Goal: Use online tool/utility: Utilize a website feature to perform a specific function

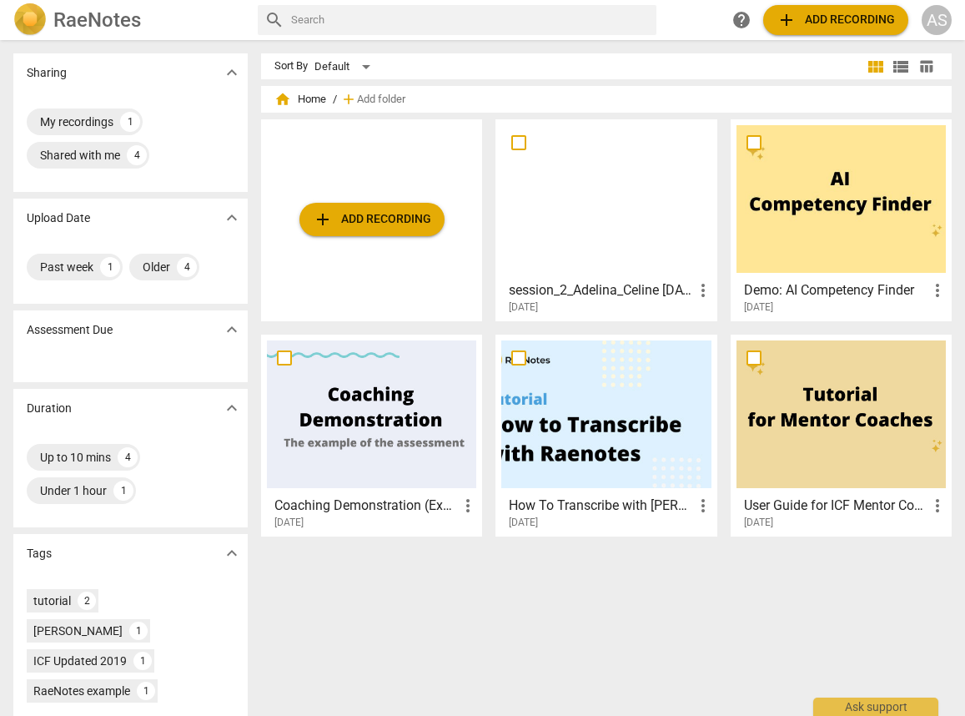
click at [602, 241] on div at bounding box center [606, 199] width 209 height 148
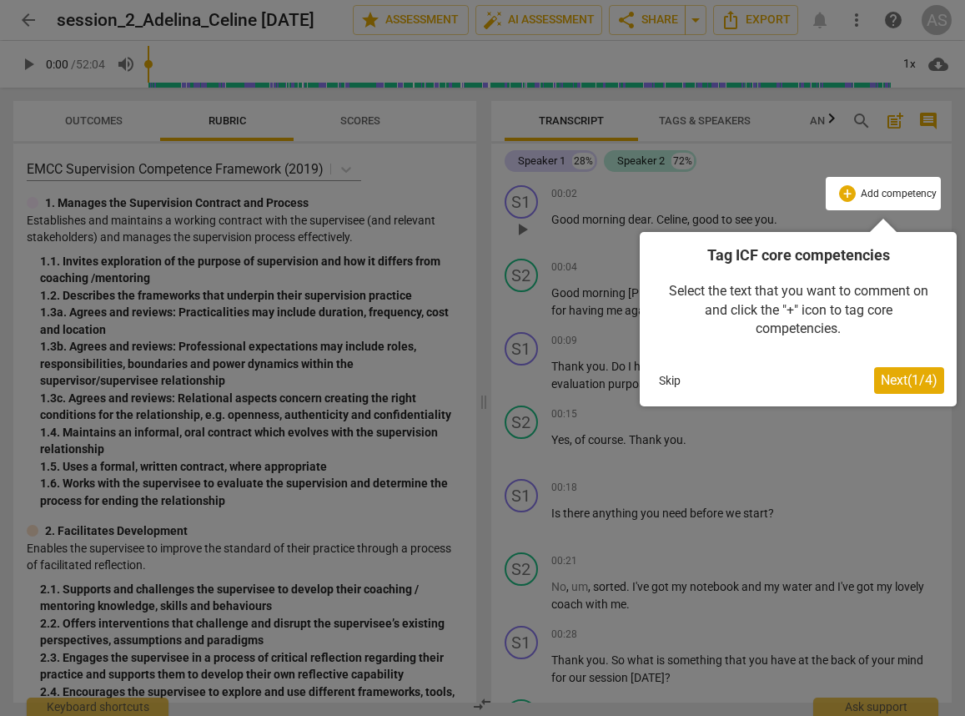
click at [669, 386] on button "Skip" at bounding box center [670, 380] width 35 height 25
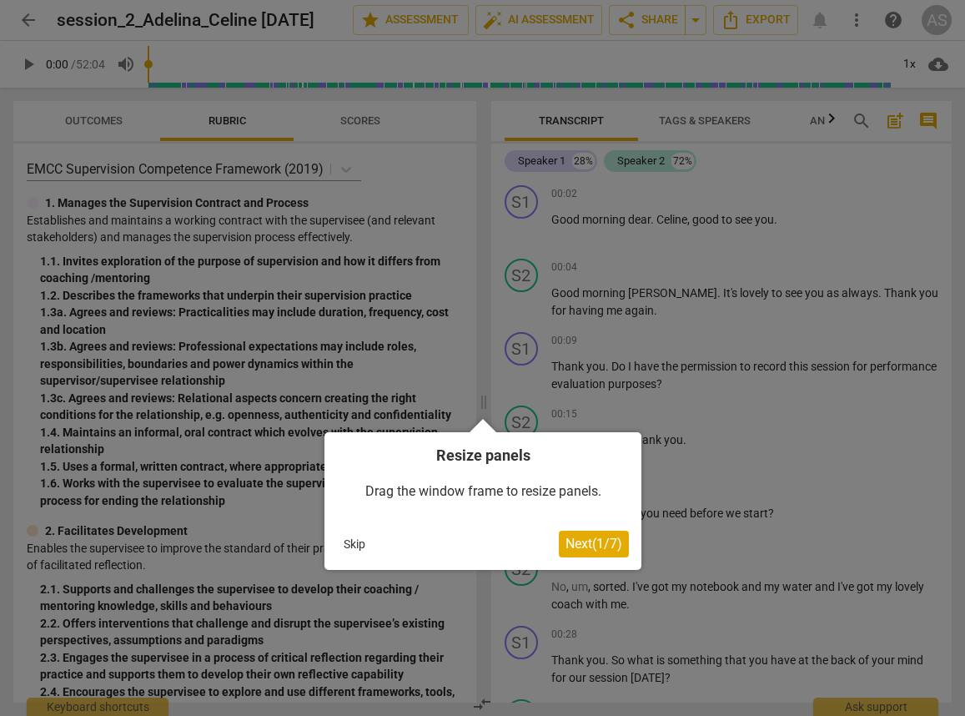
click at [352, 548] on button "Skip" at bounding box center [354, 544] width 35 height 25
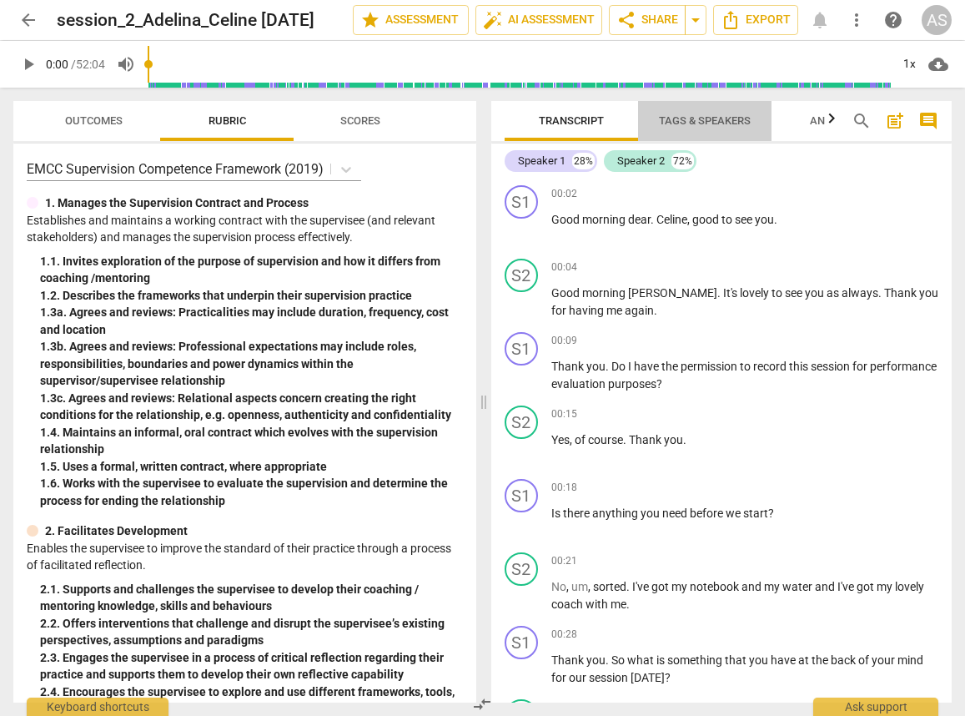
click at [677, 117] on span "Tags & Speakers" at bounding box center [705, 120] width 92 height 13
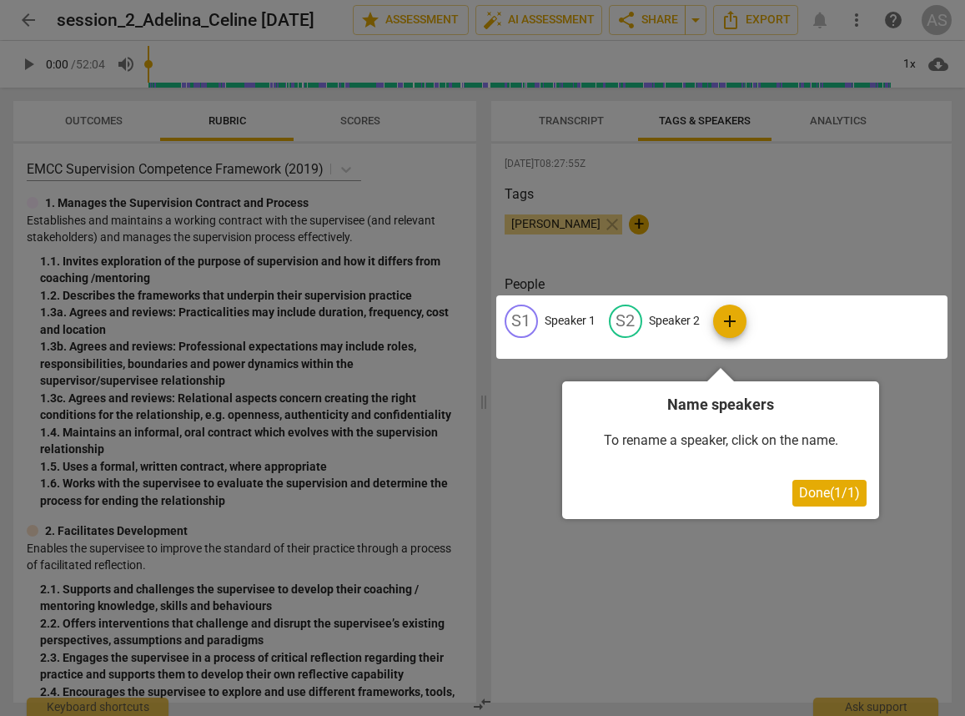
click at [856, 500] on span "Done ( 1 / 1 )" at bounding box center [829, 493] width 61 height 16
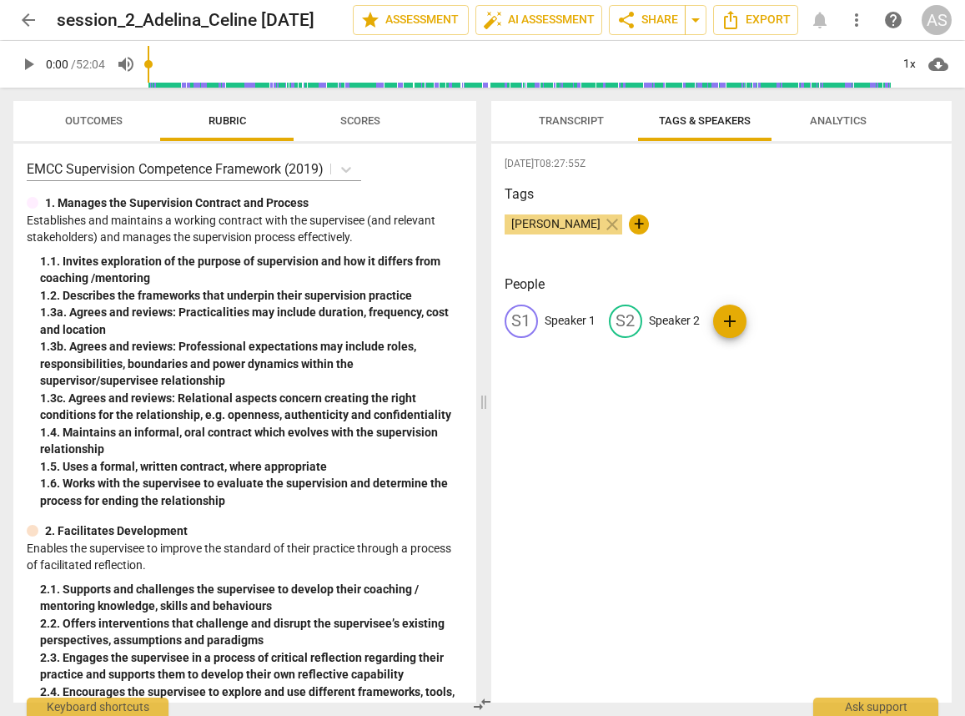
click at [574, 322] on p "Speaker 1" at bounding box center [570, 321] width 51 height 18
type input "[PERSON_NAME]"
click at [763, 316] on p "Speaker 2" at bounding box center [783, 321] width 51 height 18
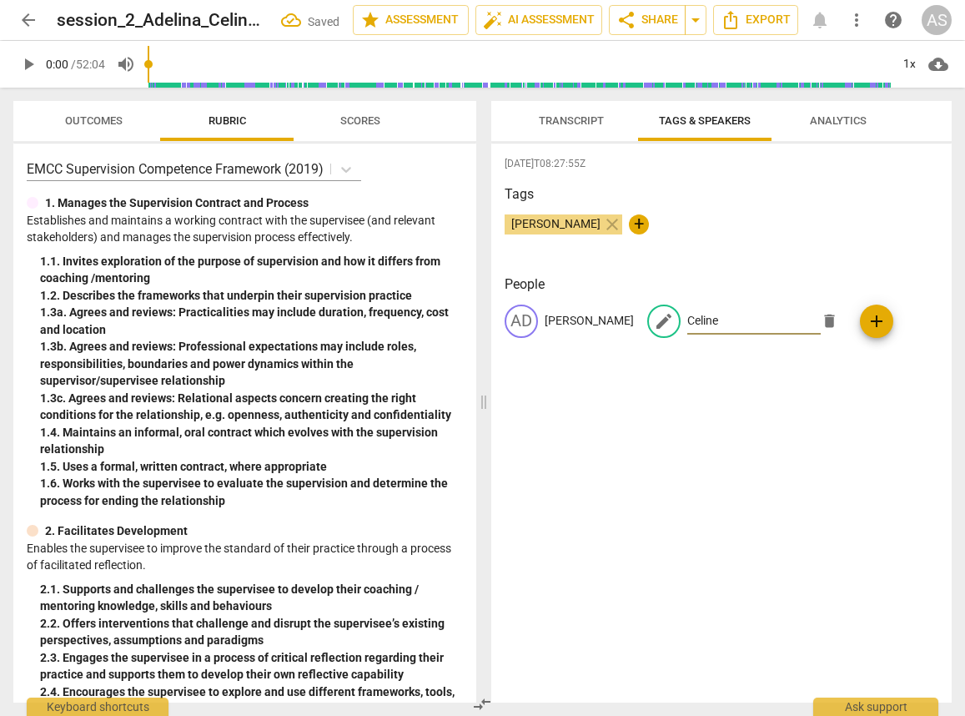
type input "Celine"
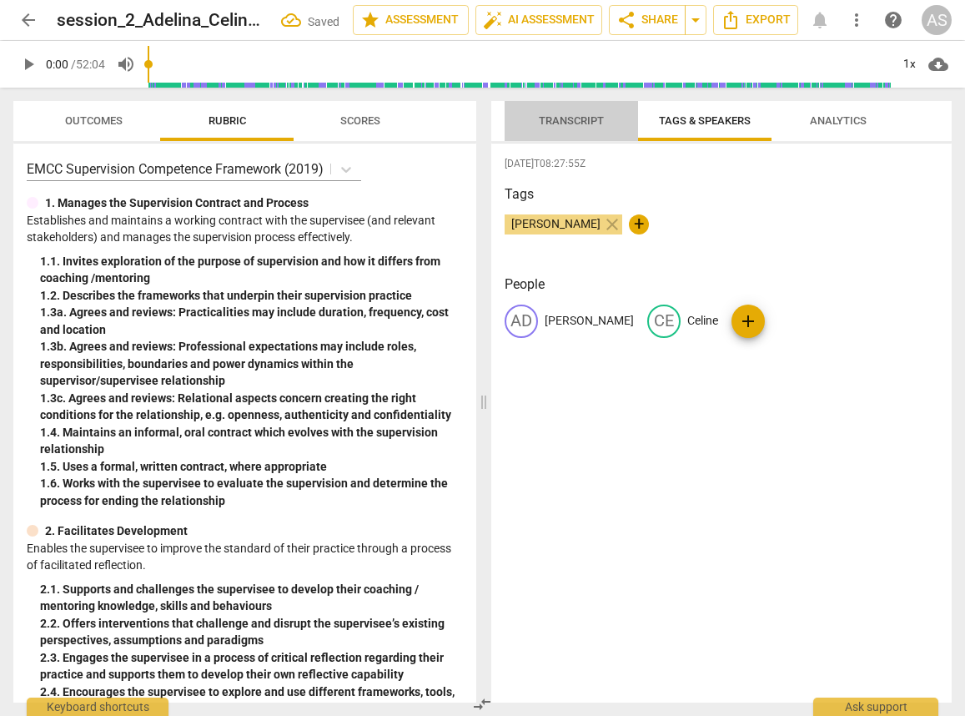
click at [563, 127] on span "Transcript" at bounding box center [571, 121] width 105 height 23
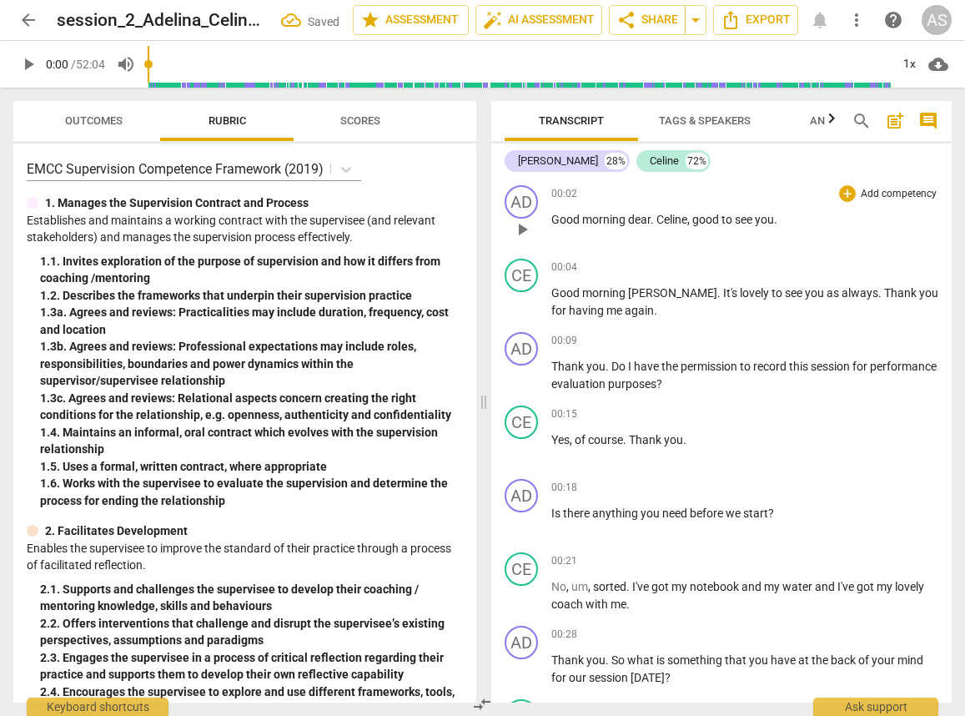
click at [651, 224] on span "." at bounding box center [654, 219] width 6 height 13
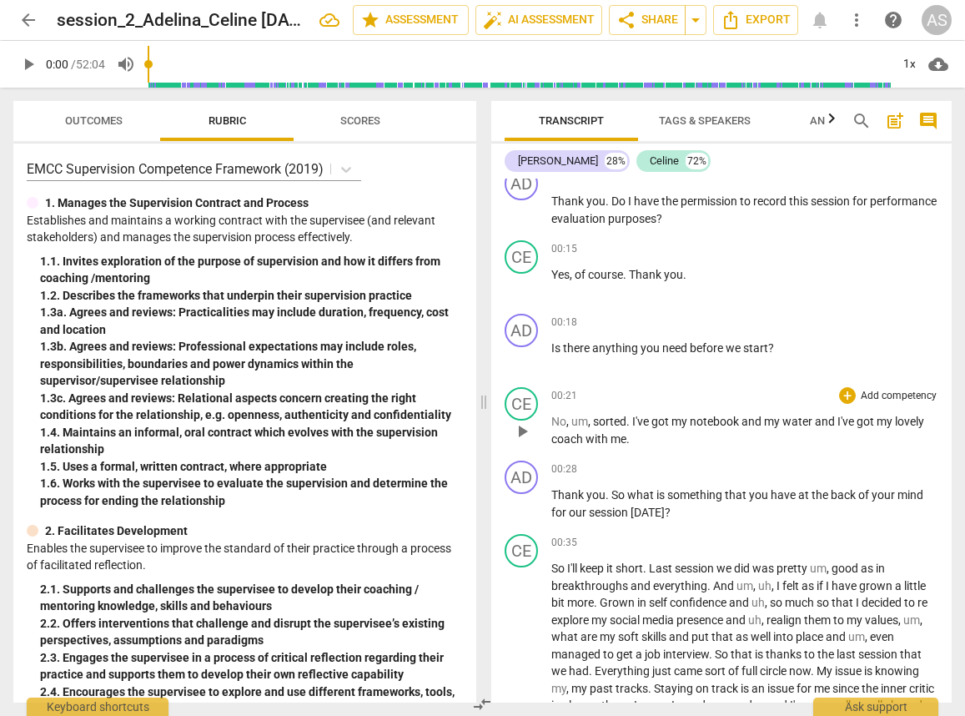
scroll to position [179, 0]
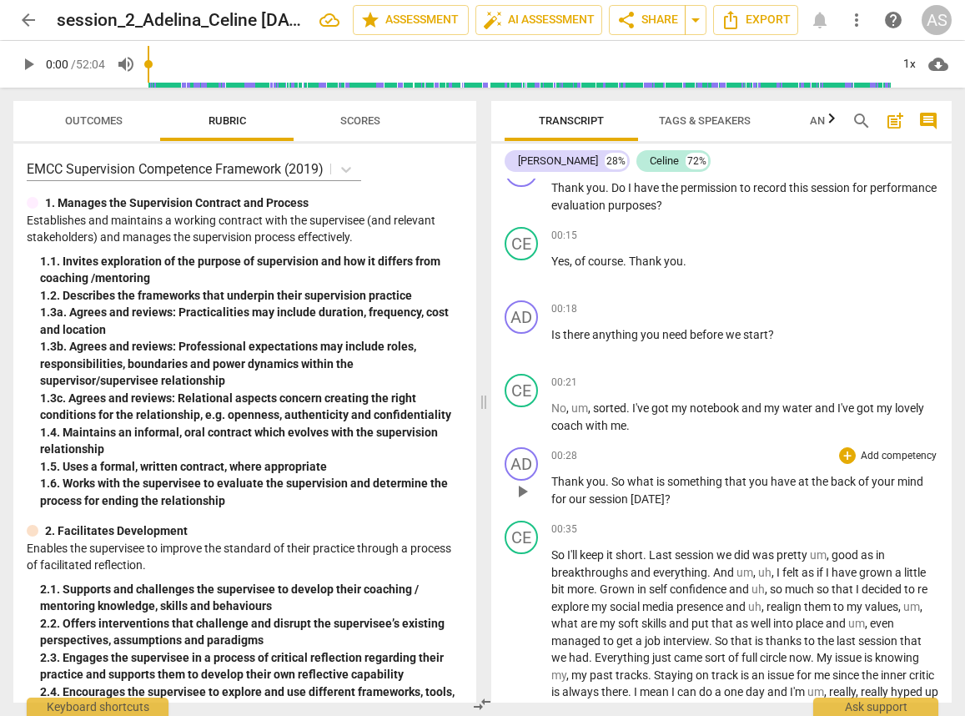
drag, startPoint x: 623, startPoint y: 482, endPoint x: 620, endPoint y: 491, distance: 9.8
click at [623, 482] on span "So" at bounding box center [620, 481] width 16 height 13
